Goal: Transaction & Acquisition: Purchase product/service

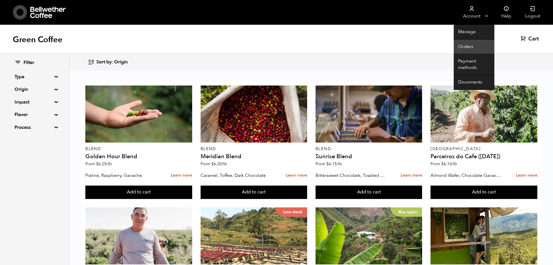
click at [464, 46] on link "Orders" at bounding box center [474, 46] width 41 height 15
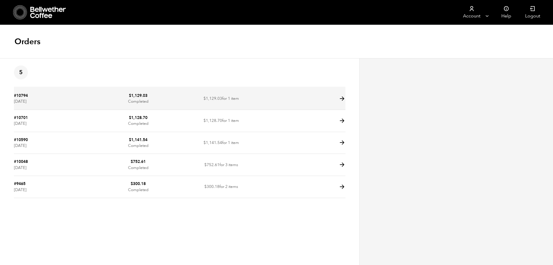
click at [35, 97] on td "#10794 October 3, 2025" at bounding box center [55, 99] width 83 height 22
click at [343, 99] on icon at bounding box center [342, 98] width 7 height 7
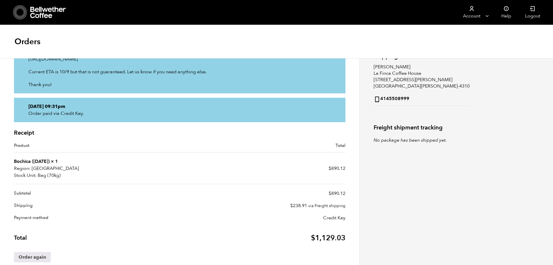
scroll to position [119, 0]
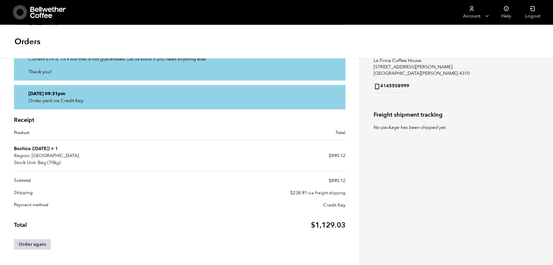
click at [37, 247] on link "Order again" at bounding box center [32, 244] width 37 height 10
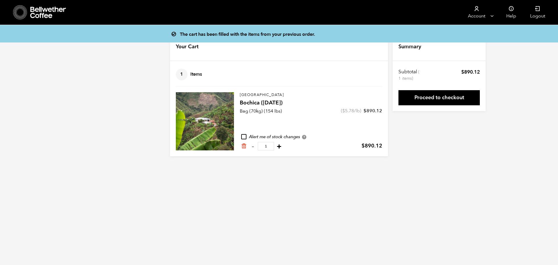
click at [283, 145] on button "+" at bounding box center [278, 146] width 7 height 6
type input "2"
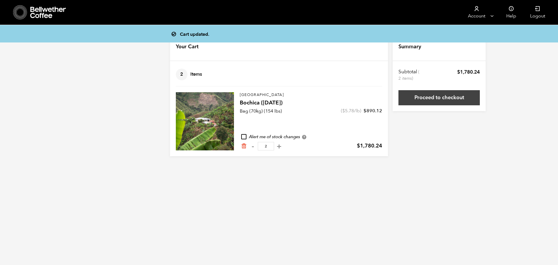
click at [411, 98] on link "Proceed to checkout" at bounding box center [438, 97] width 81 height 15
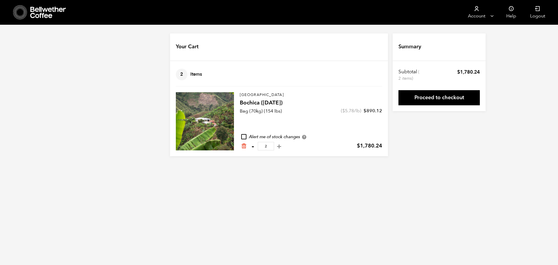
click at [252, 146] on button "-" at bounding box center [252, 146] width 7 height 6
type input "1"
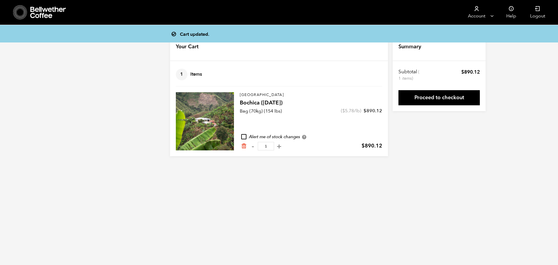
click at [452, 96] on link "Proceed to checkout" at bounding box center [438, 97] width 81 height 15
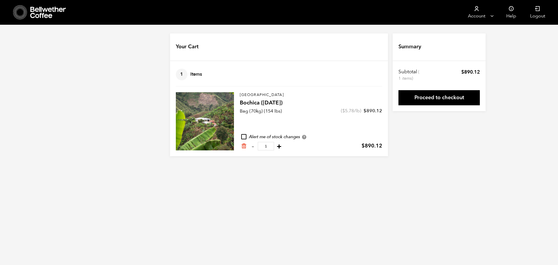
click at [283, 145] on button "+" at bounding box center [278, 146] width 7 height 6
type input "2"
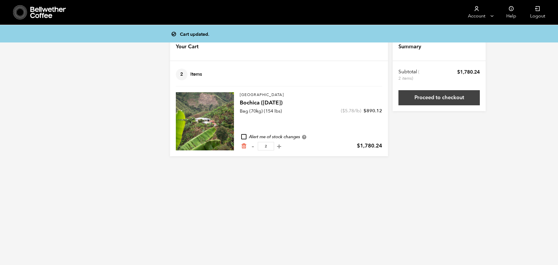
click at [435, 96] on link "Proceed to checkout" at bounding box center [438, 97] width 81 height 15
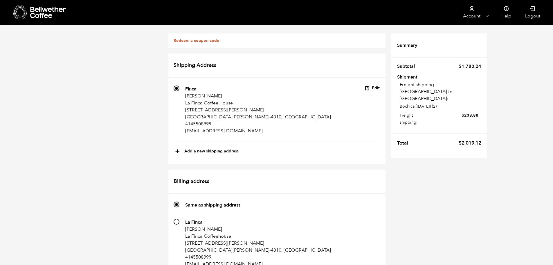
scroll to position [267, 0]
radio input "true"
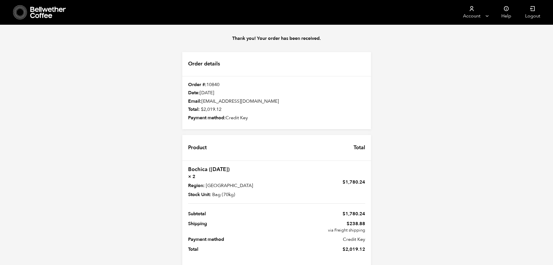
scroll to position [11, 0]
